Goal: Transaction & Acquisition: Book appointment/travel/reservation

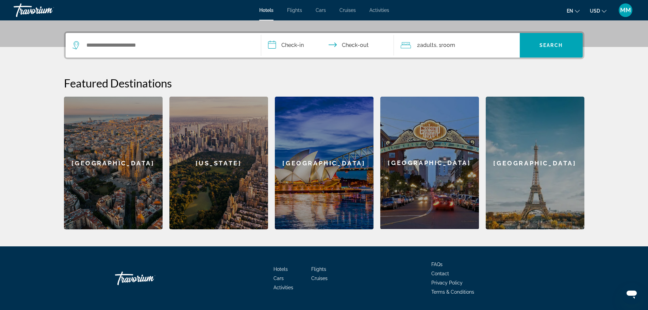
scroll to position [75, 0]
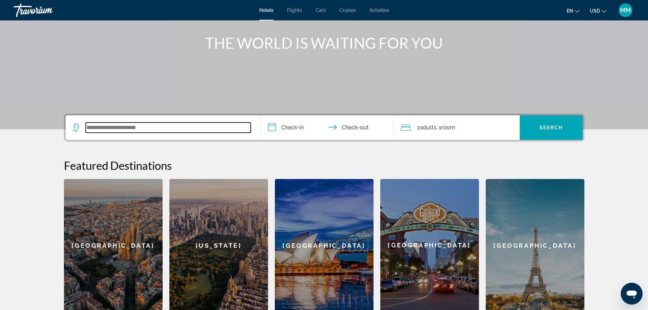
click at [149, 126] on input "Search widget" at bounding box center [168, 127] width 165 height 10
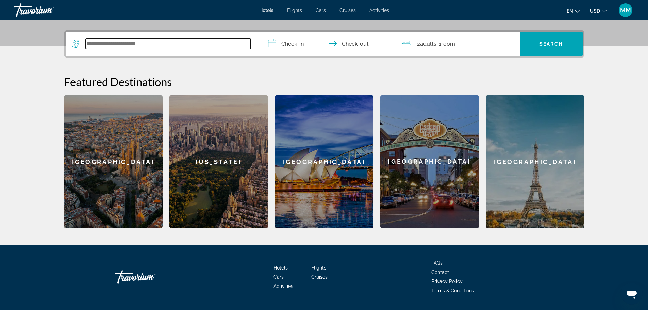
scroll to position [166, 0]
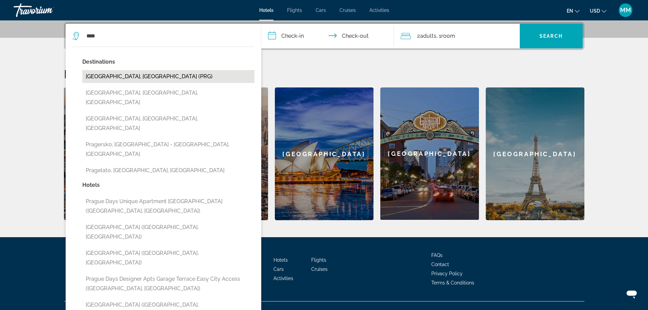
click at [153, 80] on button "[GEOGRAPHIC_DATA], [GEOGRAPHIC_DATA] (PRG)" at bounding box center [168, 76] width 172 height 13
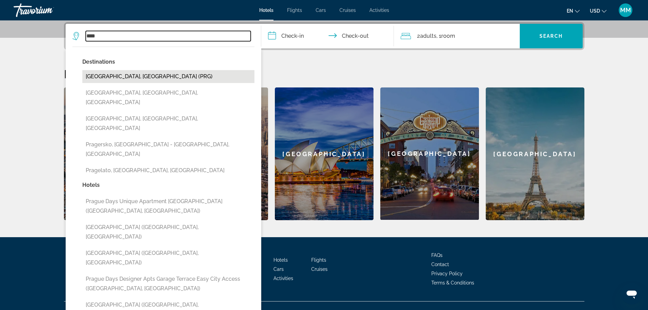
type input "**********"
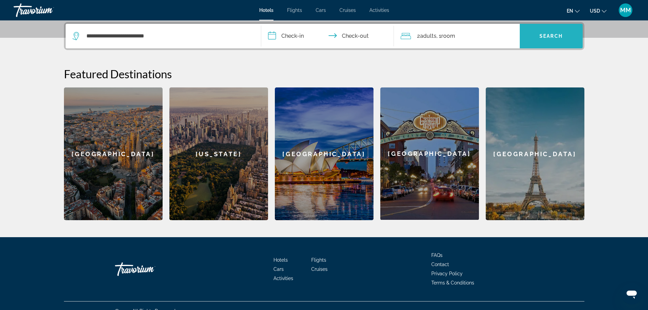
click at [552, 41] on span "Search widget" at bounding box center [551, 36] width 63 height 16
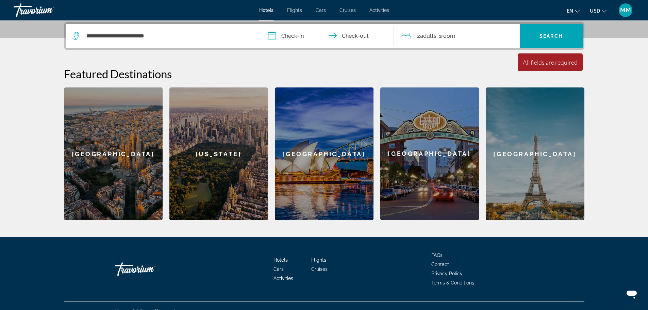
click at [294, 33] on input "**********" at bounding box center [328, 37] width 135 height 27
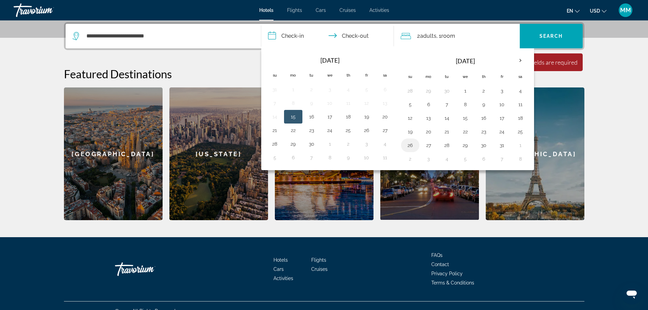
click at [414, 143] on button "26" at bounding box center [410, 145] width 11 height 10
click at [502, 147] on button "31" at bounding box center [501, 145] width 11 height 10
type input "**********"
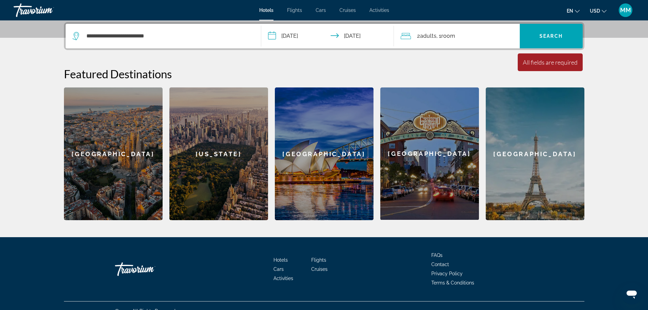
click at [415, 42] on div "2 Adult Adults , 1 Room rooms" at bounding box center [460, 36] width 119 height 24
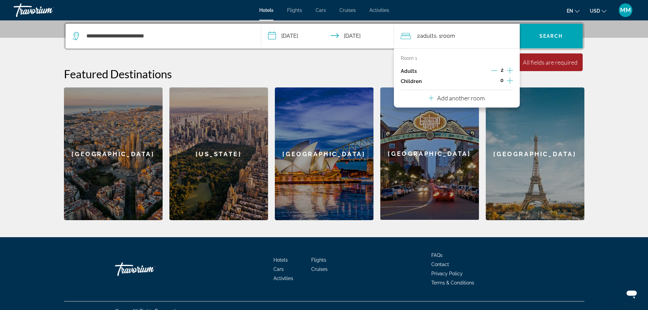
click at [495, 71] on icon "Decrement adults" at bounding box center [494, 70] width 6 height 6
click at [552, 36] on span "Search" at bounding box center [550, 35] width 23 height 5
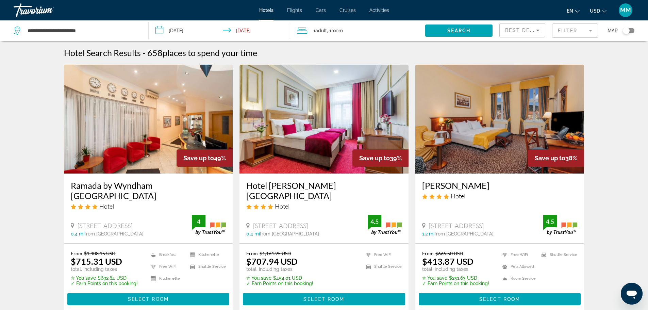
click at [531, 32] on span "Best Deals" at bounding box center [522, 30] width 35 height 5
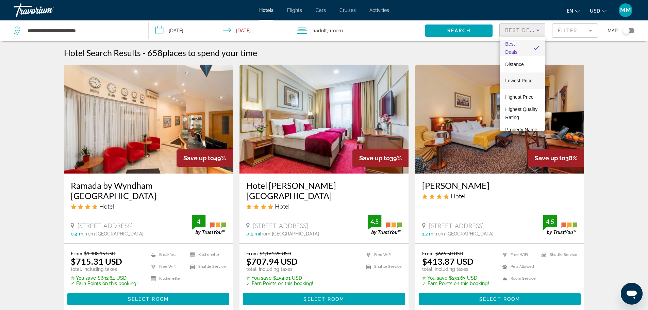
click at [529, 77] on span "Lowest Price" at bounding box center [518, 80] width 27 height 8
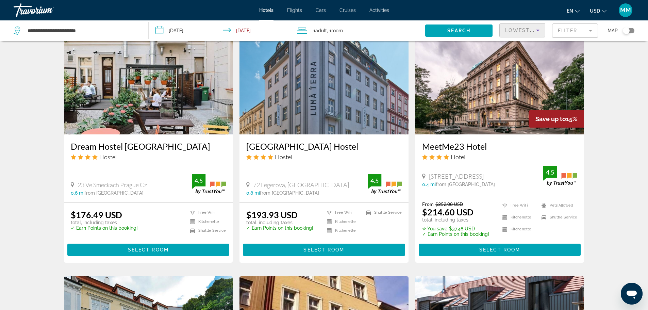
scroll to position [544, 0]
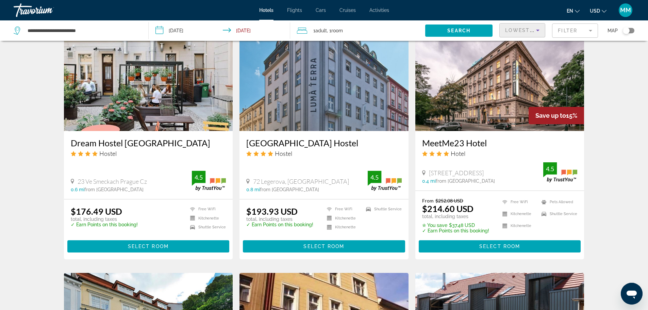
click at [92, 219] on p "total, including taxes" at bounding box center [104, 218] width 67 height 5
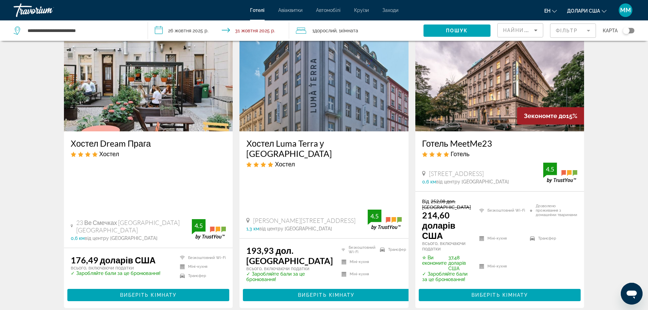
click at [177, 256] on ul "Безкоштовний Wi-Fi Міні-кухня Трансфер" at bounding box center [198, 268] width 54 height 27
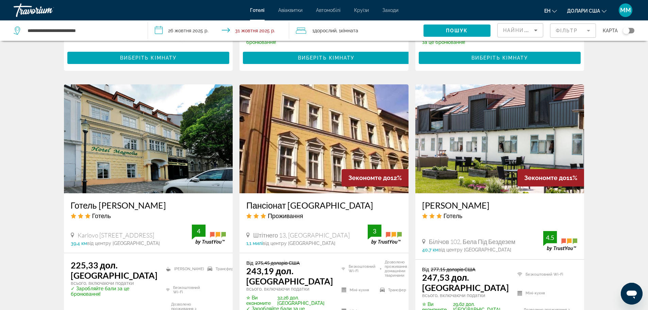
scroll to position [851, 0]
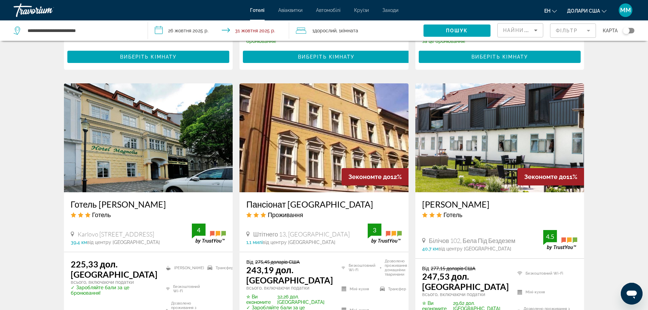
click at [504, 154] on img "Основний зміст" at bounding box center [499, 137] width 169 height 109
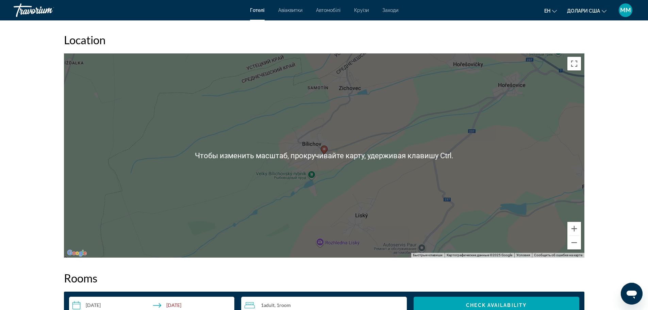
scroll to position [612, 0]
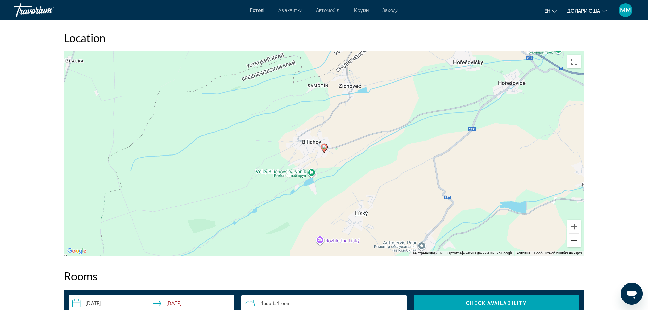
click at [574, 237] on button "Уменьшить" at bounding box center [574, 241] width 14 height 14
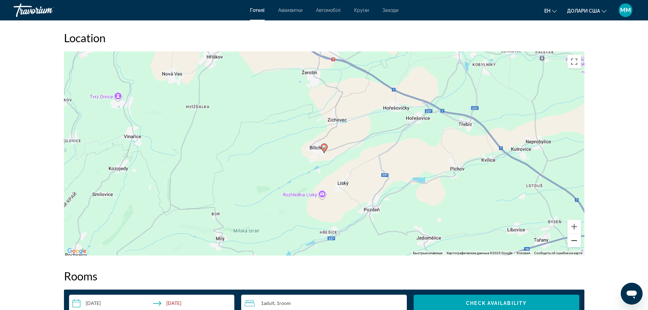
click at [574, 237] on button "Уменьшить" at bounding box center [574, 241] width 14 height 14
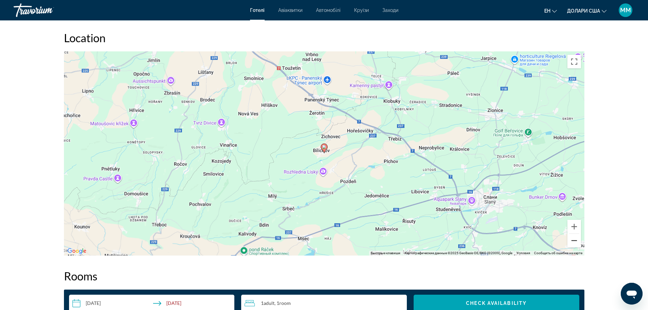
click at [574, 237] on button "Уменьшить" at bounding box center [574, 241] width 14 height 14
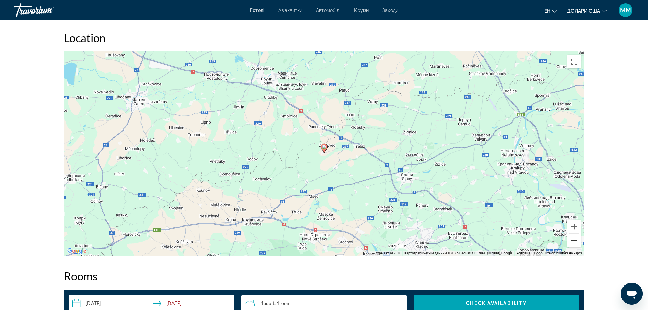
click at [574, 237] on button "Уменьшить" at bounding box center [574, 241] width 14 height 14
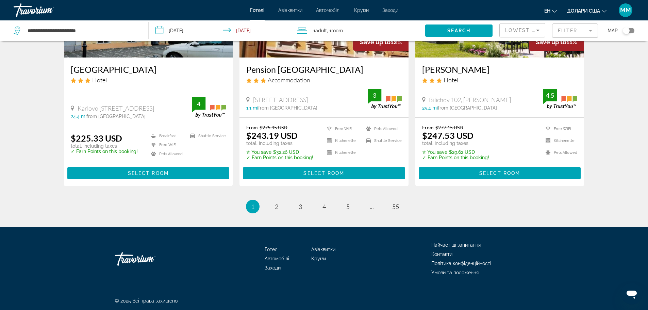
scroll to position [868, 0]
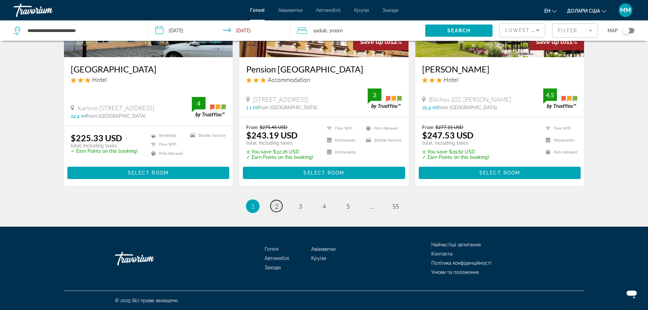
click at [275, 206] on span "2" at bounding box center [276, 205] width 3 height 7
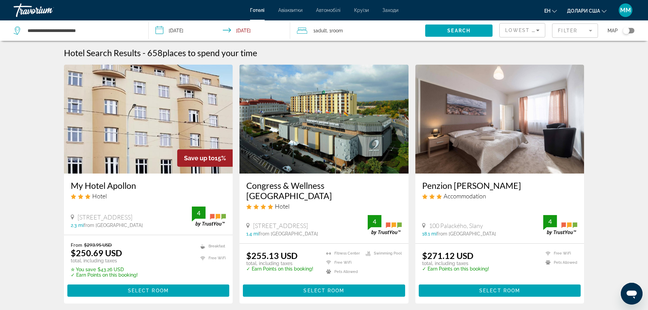
click at [535, 33] on icon "Sort by" at bounding box center [537, 30] width 8 height 8
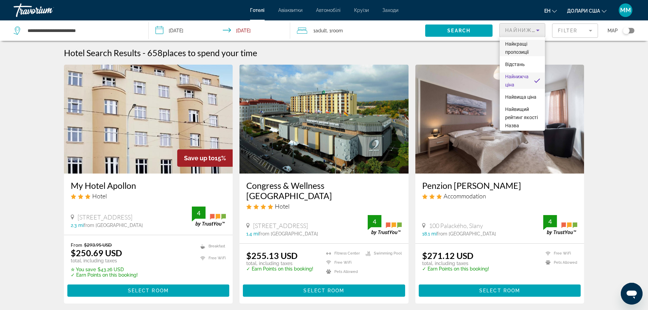
click at [525, 52] on font "Найкращі пропозиції" at bounding box center [516, 48] width 23 height 14
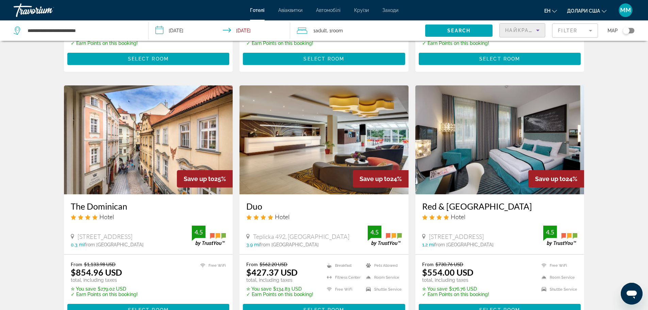
scroll to position [782, 0]
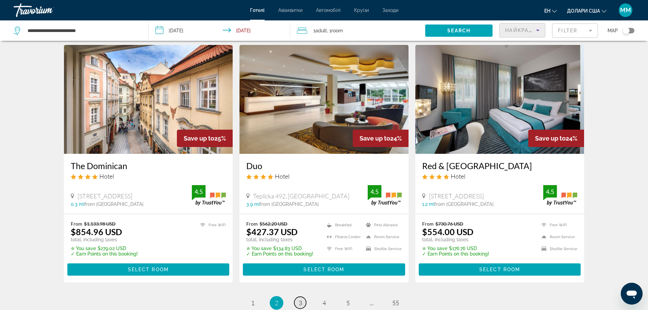
click at [302, 296] on link "page 3" at bounding box center [300, 302] width 12 height 12
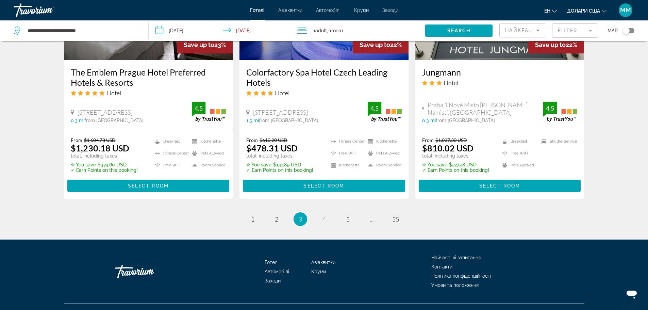
scroll to position [879, 0]
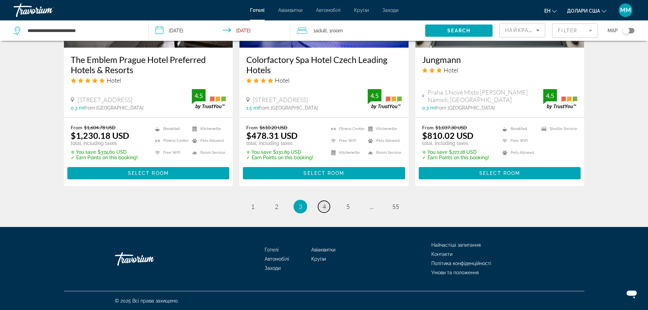
click at [327, 207] on link "page 4" at bounding box center [324, 207] width 12 height 12
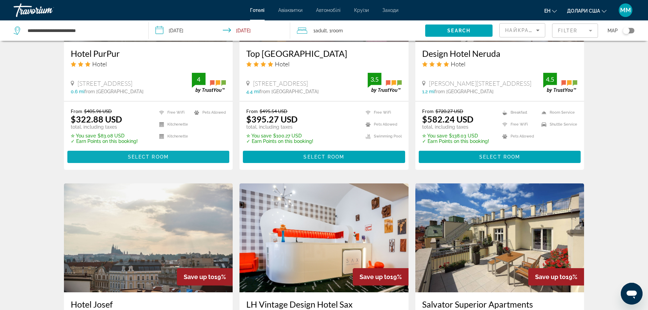
scroll to position [646, 0]
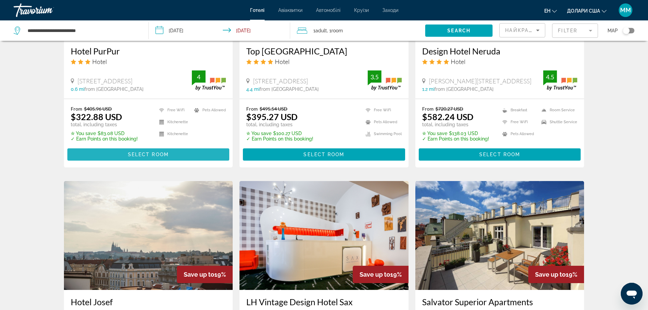
click at [168, 153] on span "Select Room" at bounding box center [148, 154] width 41 height 5
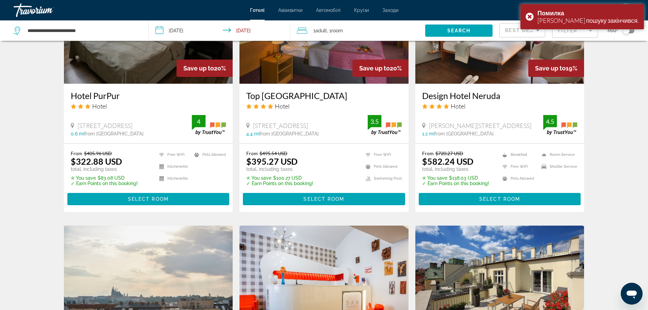
scroll to position [578, 0]
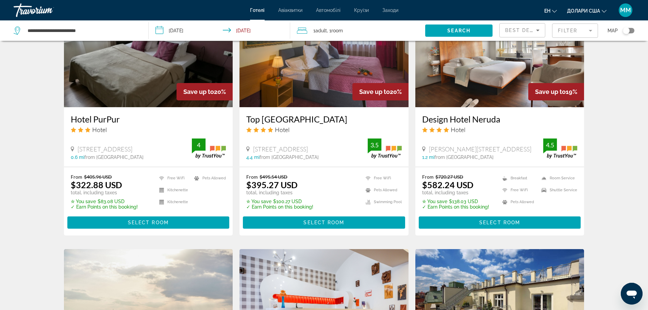
drag, startPoint x: 64, startPoint y: 119, endPoint x: 126, endPoint y: 121, distance: 62.2
click at [126, 121] on div "Hotel PurPur Hotel Reznicka 15, Prague 0.6 mi from Prague city center from hote…" at bounding box center [148, 136] width 169 height 59
copy h3 "Hotel PurPur"
click at [212, 200] on ul "Free WiFi Kitchenette Kitchenette Pets Allowed" at bounding box center [188, 192] width 75 height 36
click at [212, 224] on span "Основний зміст" at bounding box center [148, 222] width 162 height 16
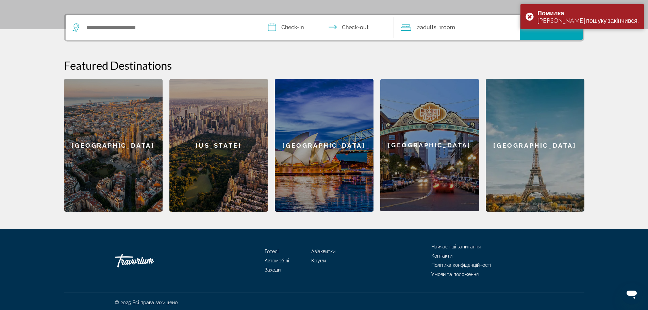
scroll to position [177, 0]
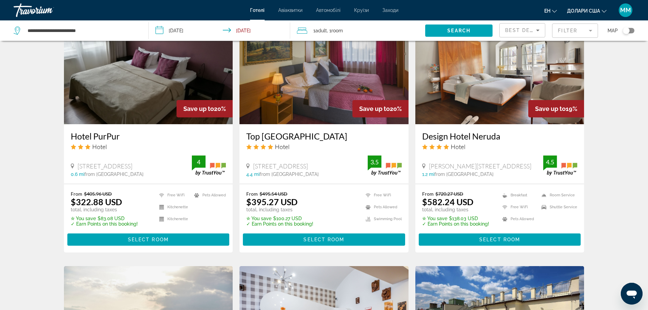
scroll to position [505, 0]
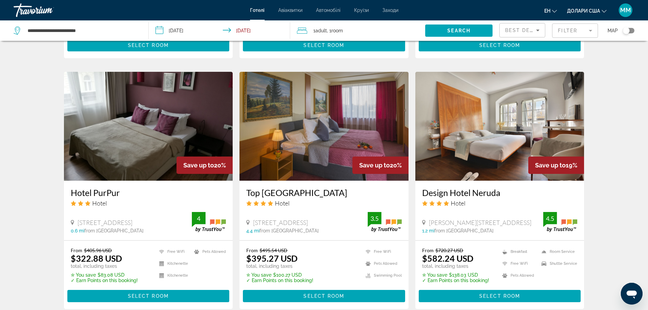
click at [602, 11] on icon "Змінити валюту" at bounding box center [603, 11] width 5 height 3
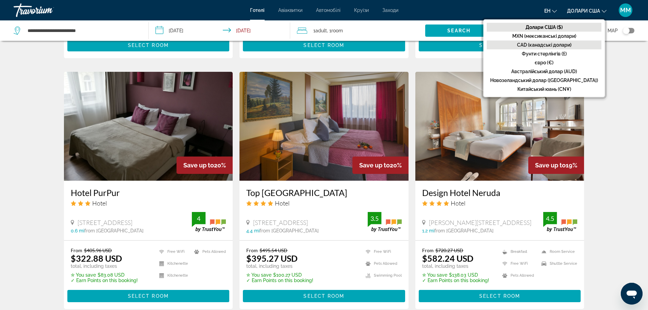
click at [572, 46] on button "CAD (канадські долари)" at bounding box center [544, 44] width 115 height 9
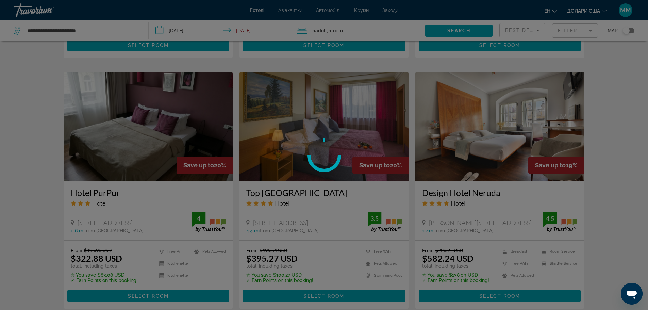
scroll to position [0, 0]
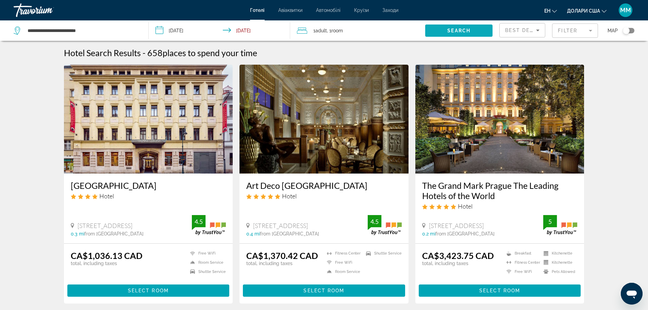
click at [473, 35] on span "Search widget" at bounding box center [458, 30] width 67 height 16
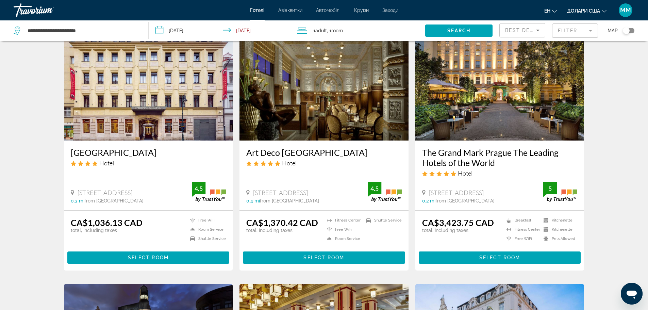
scroll to position [34, 0]
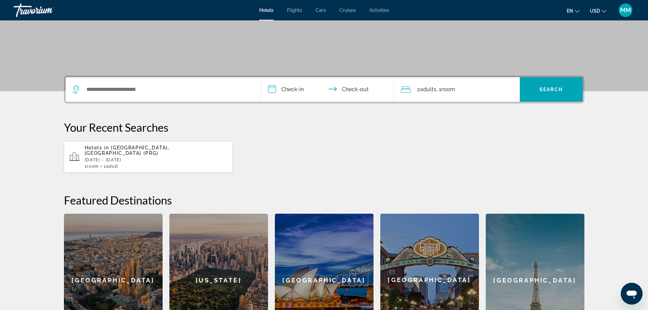
scroll to position [170, 0]
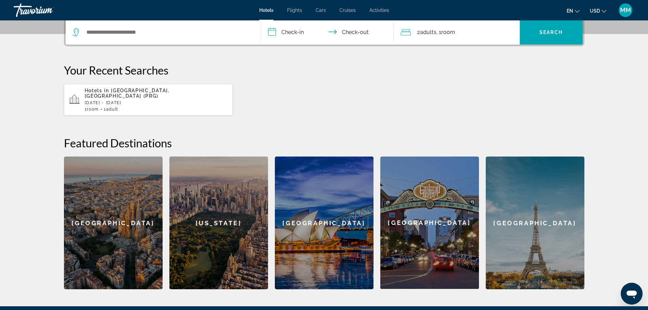
click at [311, 215] on div "[GEOGRAPHIC_DATA]" at bounding box center [324, 222] width 99 height 133
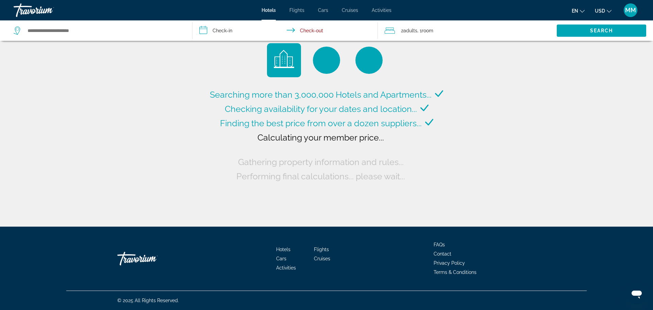
click at [42, 14] on div "Travorium" at bounding box center [48, 10] width 68 height 18
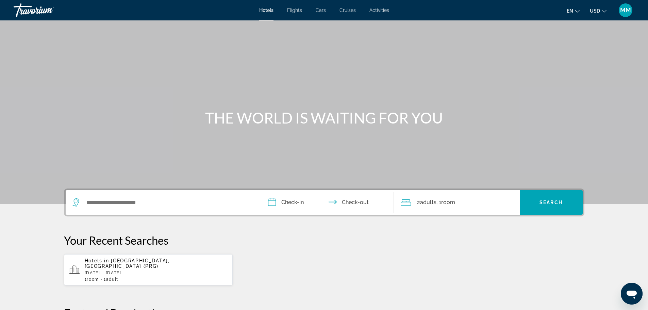
click at [579, 12] on icon "Change language" at bounding box center [577, 11] width 5 height 5
click at [624, 16] on div "MM" at bounding box center [625, 10] width 14 height 14
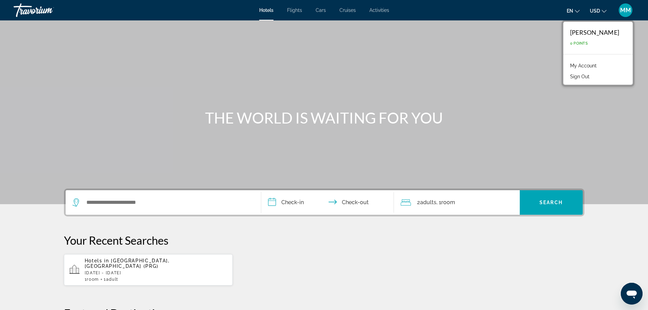
click at [605, 13] on button "USD USD ($) MXN (Mex$) CAD (Can$) GBP (£) EUR (€) AUD (A$) NZD (NZ$) CNY (CN¥)" at bounding box center [598, 11] width 17 height 10
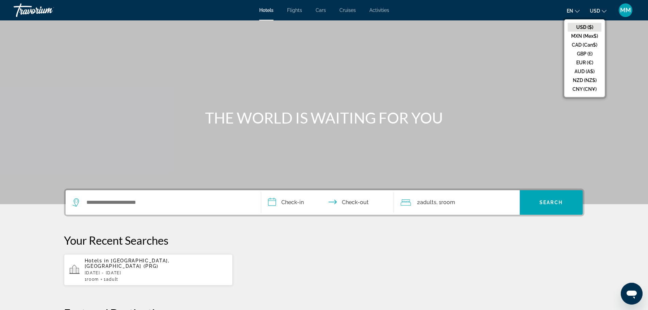
click at [605, 13] on button "USD USD ($) MXN (Mex$) CAD (Can$) GBP (£) EUR (€) AUD (A$) NZD (NZ$) CNY (CN¥)" at bounding box center [598, 11] width 17 height 10
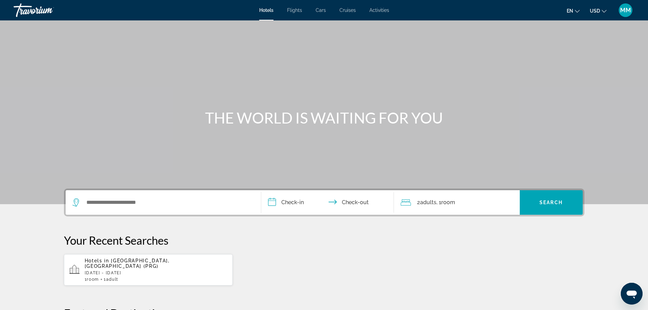
click at [626, 13] on span "MM" at bounding box center [625, 10] width 11 height 7
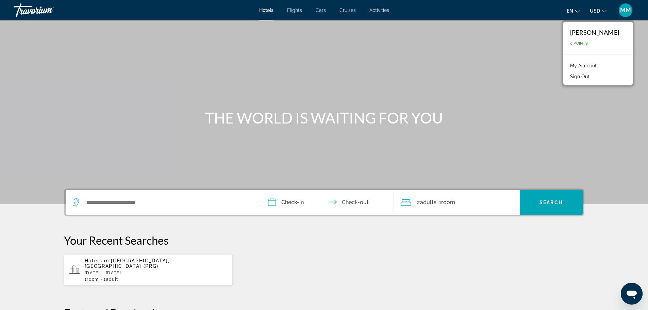
click at [590, 64] on link "My Account" at bounding box center [582, 65] width 33 height 9
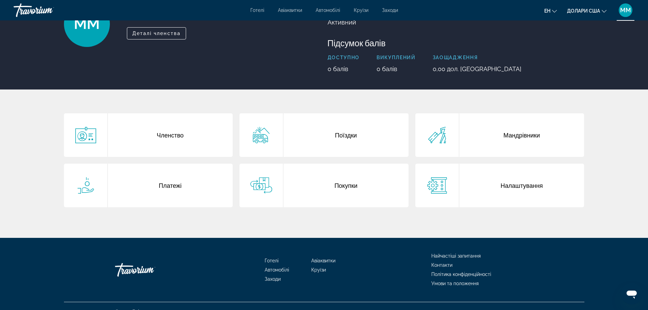
scroll to position [68, 0]
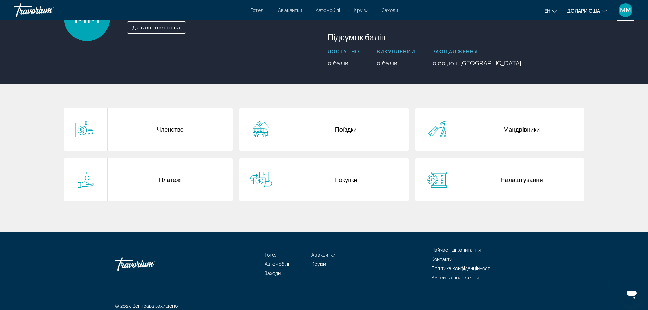
click at [165, 131] on font "Членство" at bounding box center [170, 128] width 27 height 7
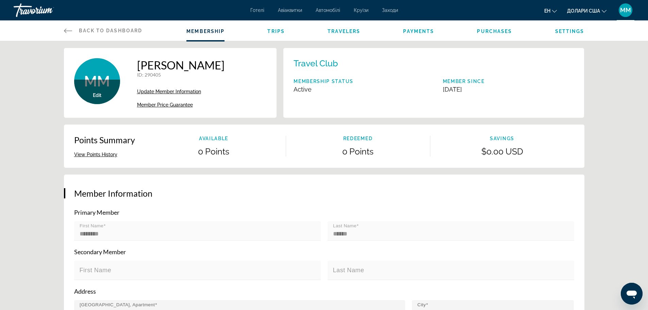
click at [354, 31] on span "Travelers" at bounding box center [343, 31] width 33 height 5
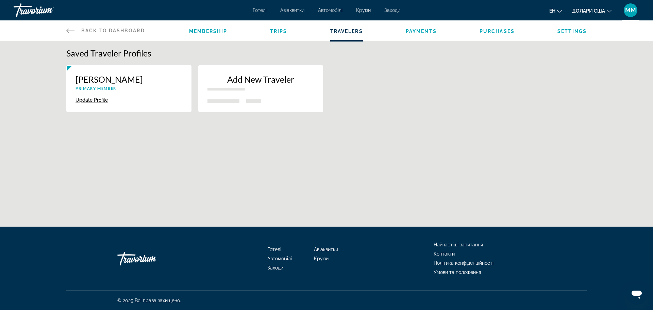
click at [274, 35] on div "Membership Trips Travelers Payments Purchases Settings" at bounding box center [387, 30] width 397 height 20
click at [274, 32] on span "Trips" at bounding box center [278, 31] width 17 height 5
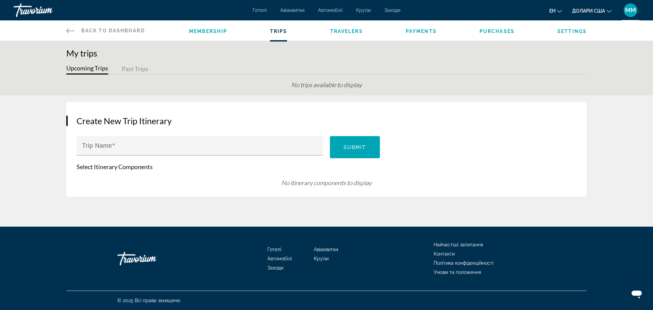
click at [113, 33] on span "Back to Dashboard" at bounding box center [113, 30] width 64 height 5
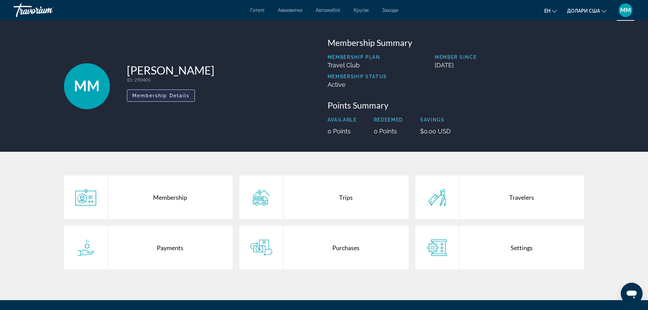
click at [172, 98] on span "Membership Details" at bounding box center [160, 95] width 57 height 5
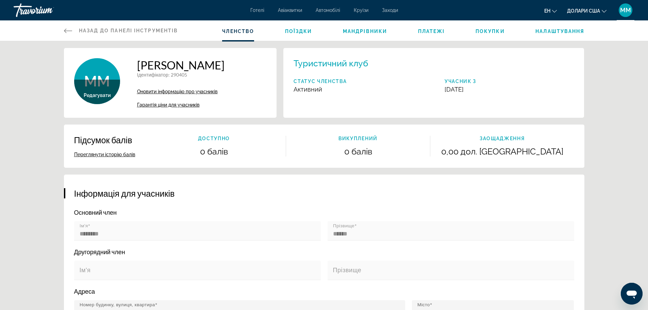
click at [249, 92] on div "ММ Редагувати Зберегти фото [PERSON_NAME] Ідентифікатор : 290405 Другорядний чл…" at bounding box center [170, 83] width 213 height 70
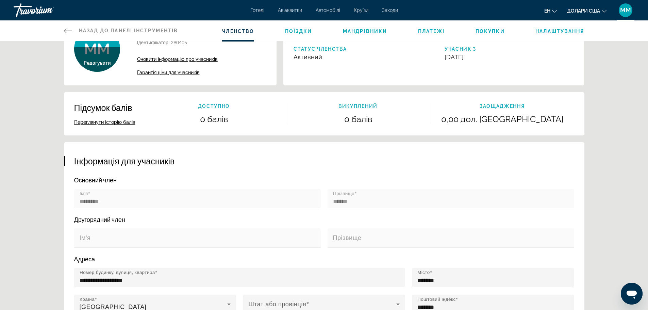
scroll to position [34, 0]
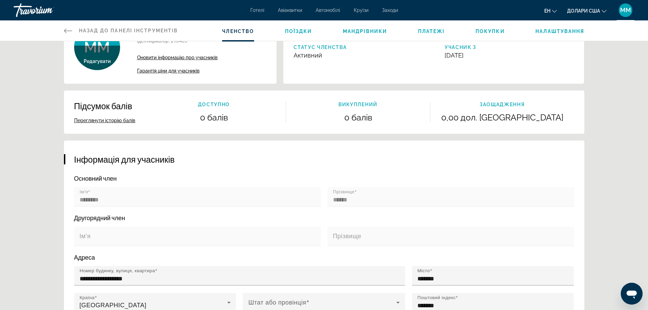
click at [549, 34] on font "Налаштування" at bounding box center [559, 31] width 49 height 5
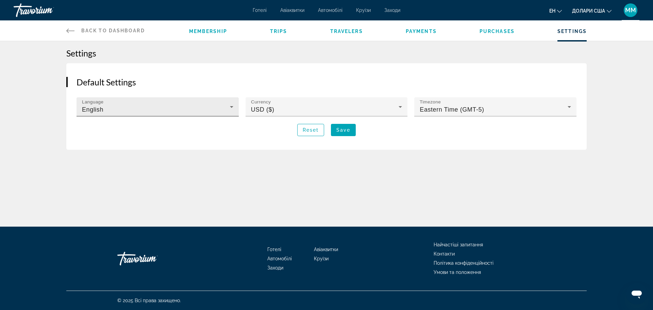
click at [231, 107] on icon "Основний зміст" at bounding box center [231, 107] width 3 height 2
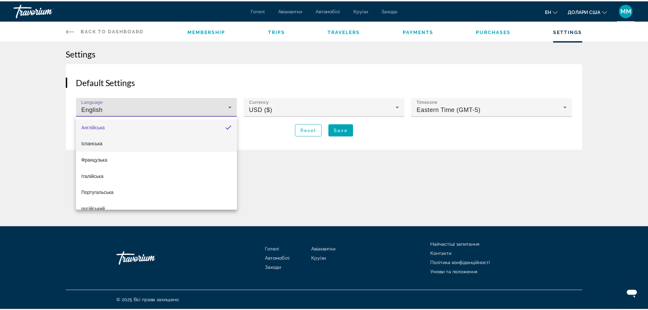
scroll to position [10, 0]
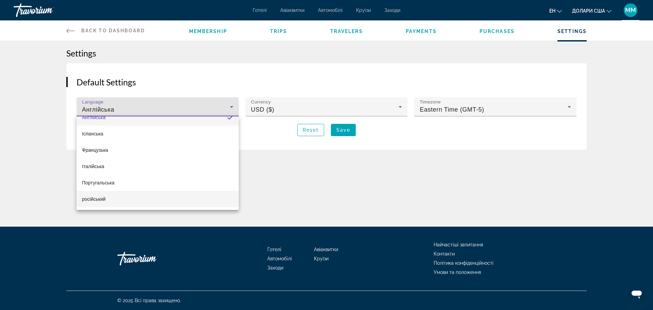
click at [160, 191] on mat-option "російський" at bounding box center [157, 199] width 162 height 16
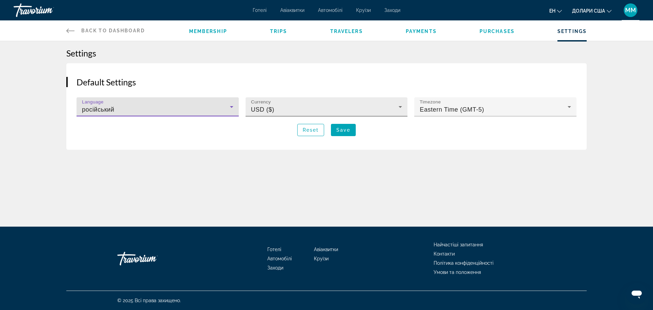
click at [387, 106] on div "USD ($)" at bounding box center [325, 109] width 148 height 8
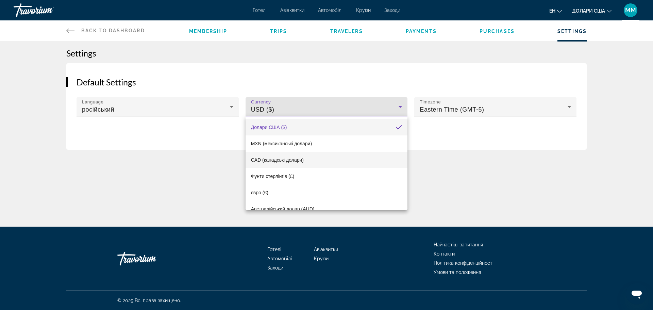
click at [302, 154] on mat-option "CAD (канадські долари)" at bounding box center [326, 160] width 162 height 16
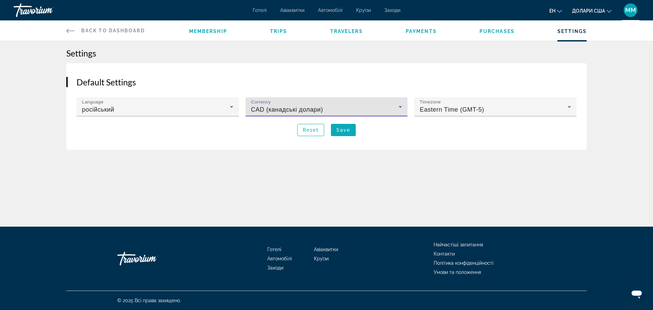
click at [351, 131] on span "Основний зміст" at bounding box center [343, 130] width 25 height 16
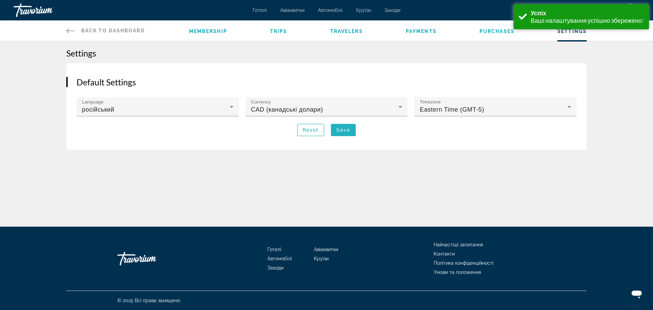
click at [348, 133] on span "Основний зміст" at bounding box center [343, 130] width 25 height 16
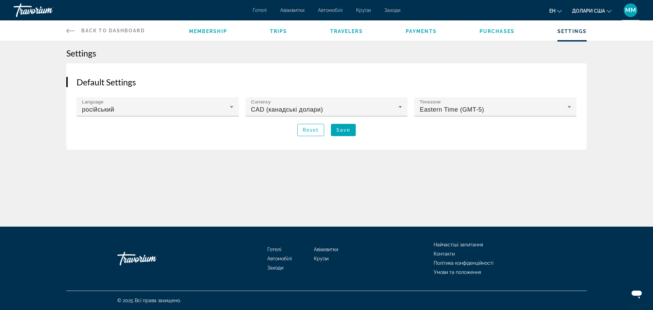
click at [71, 29] on icon "Основний зміст" at bounding box center [70, 31] width 8 height 8
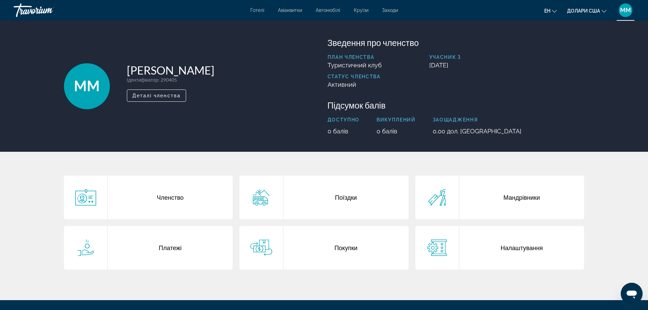
click at [590, 124] on div "ММ [PERSON_NAME] Ідентифікатор : 290405 Другорядний член Деталі членства Зведен…" at bounding box center [323, 85] width 547 height 97
click at [447, 199] on icon "Основний зміст" at bounding box center [437, 197] width 22 height 16
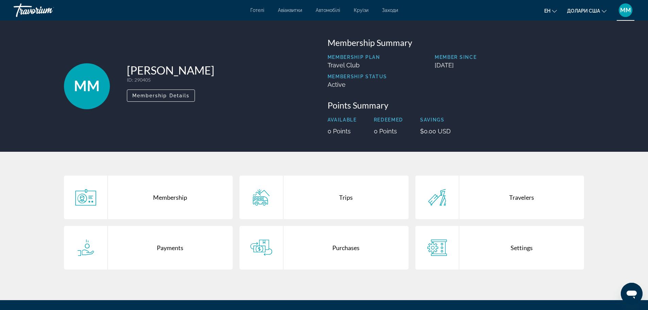
click at [184, 206] on div "Membership" at bounding box center [170, 197] width 125 height 44
click at [177, 258] on div "Payments" at bounding box center [170, 248] width 125 height 44
